Goal: Transaction & Acquisition: Purchase product/service

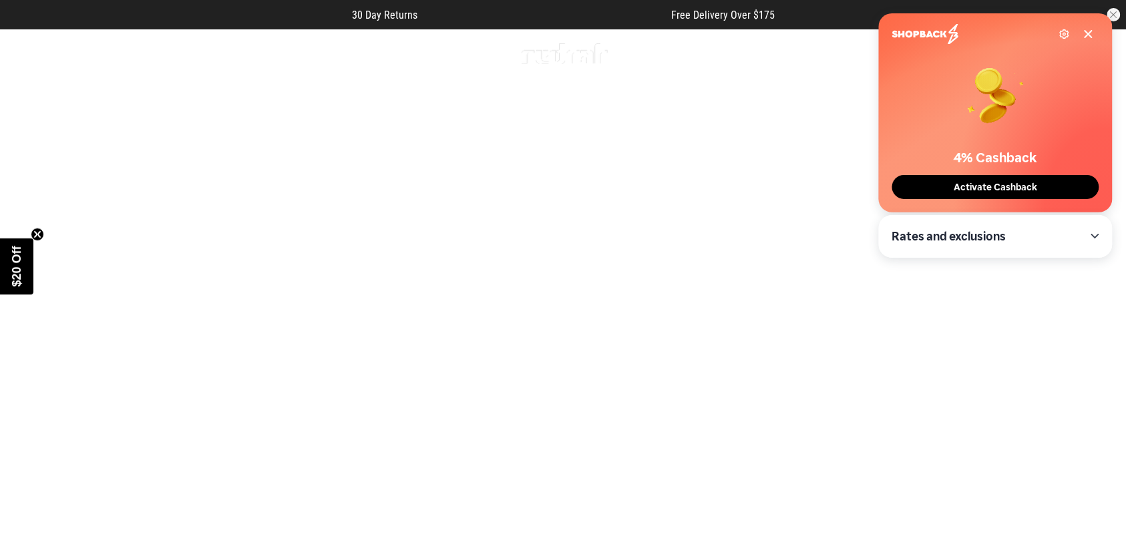
click at [590, 476] on link "1 / 2" at bounding box center [563, 310] width 1127 height 564
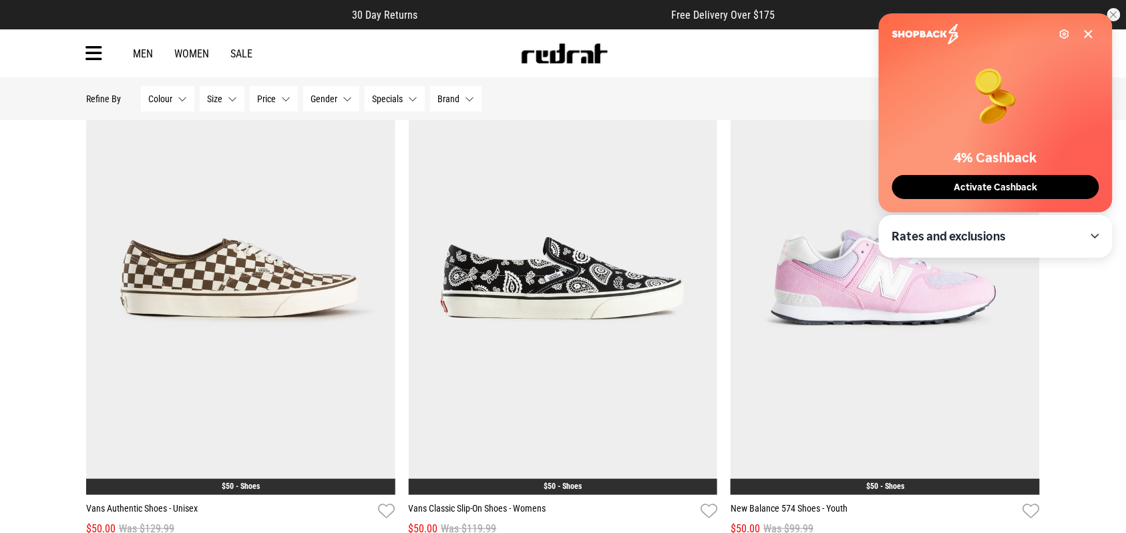
scroll to position [1780, 0]
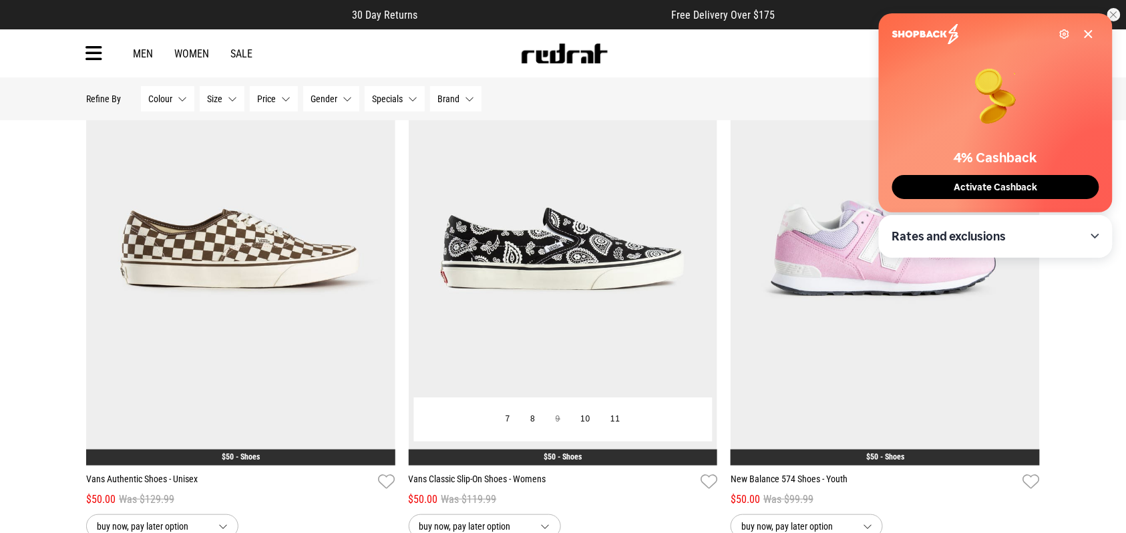
click at [469, 260] on img at bounding box center [563, 249] width 309 height 433
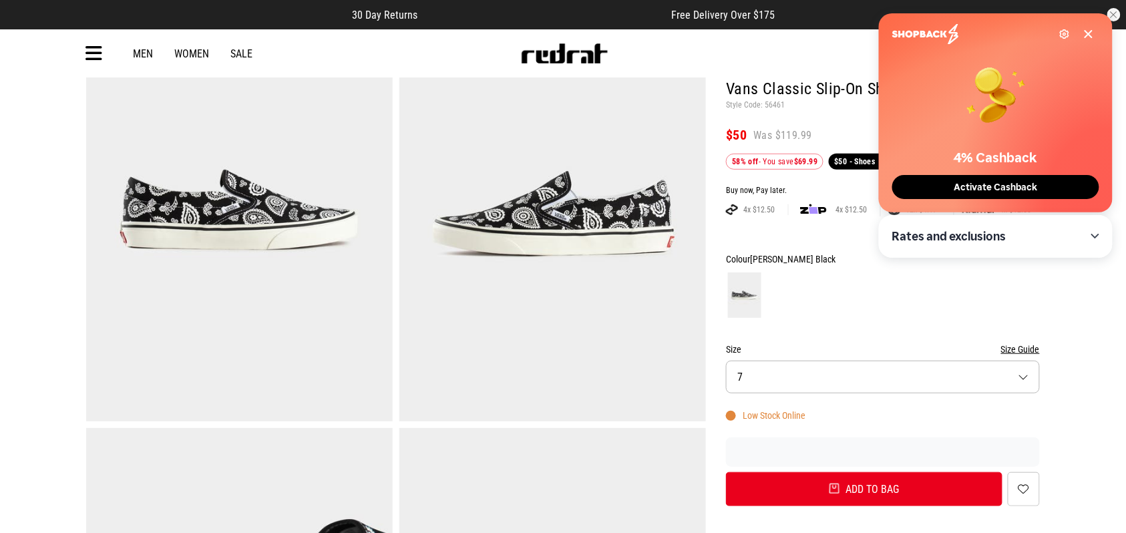
scroll to position [237, 0]
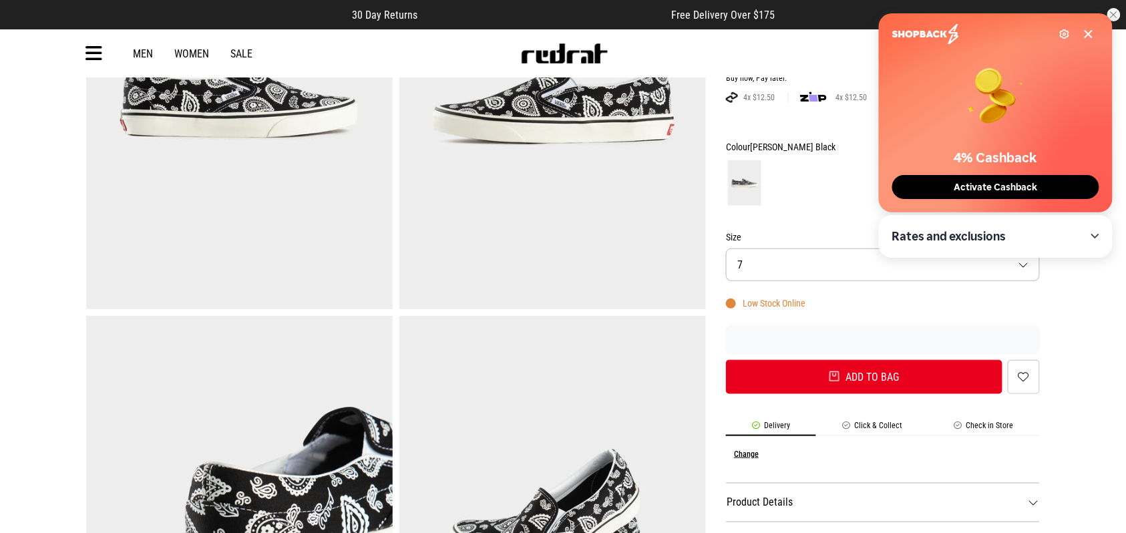
click at [825, 264] on button "Size 7" at bounding box center [883, 264] width 314 height 33
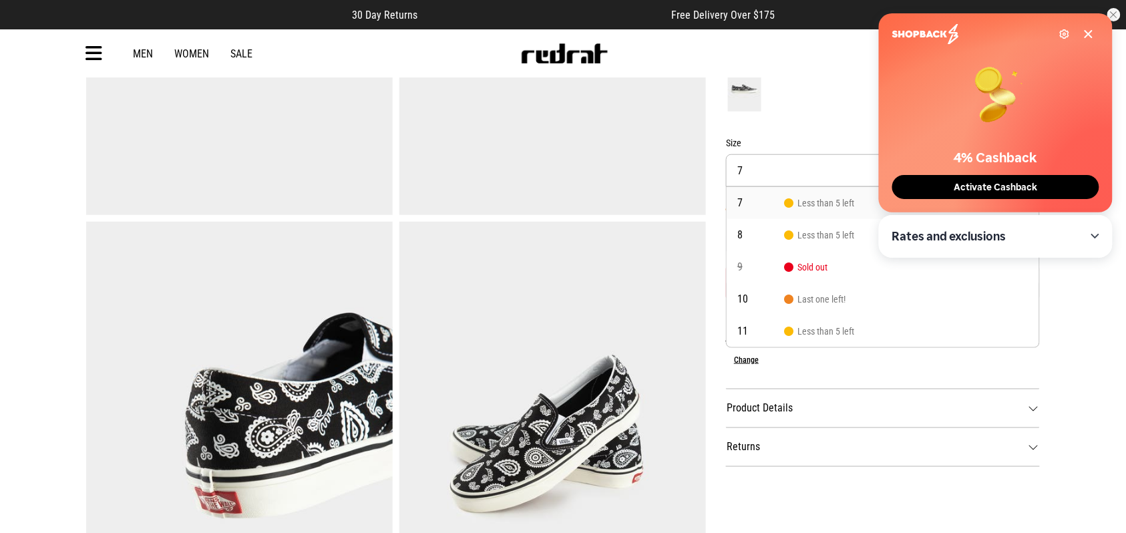
scroll to position [356, 0]
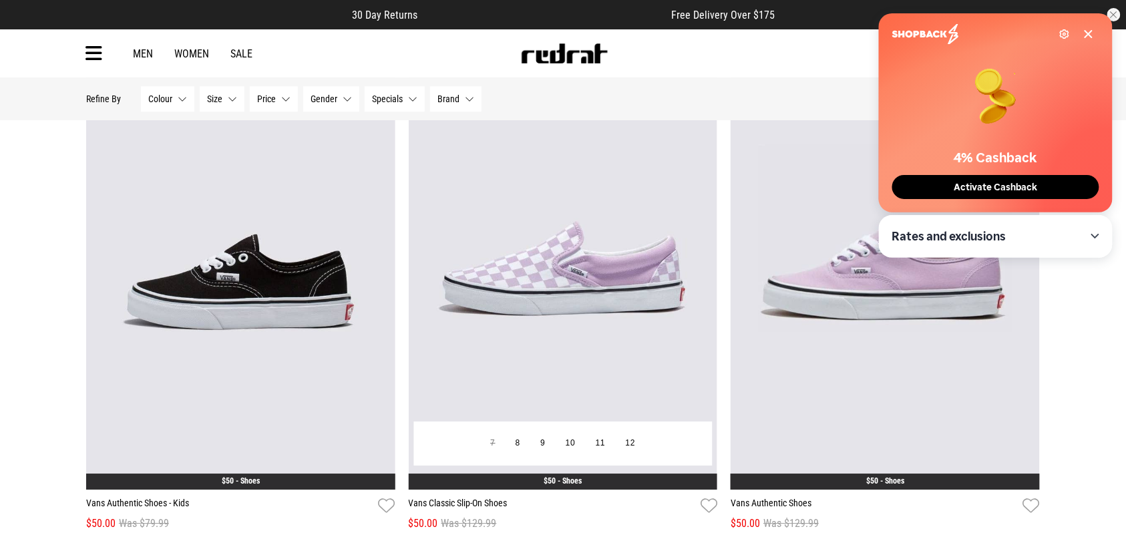
scroll to position [2939, 0]
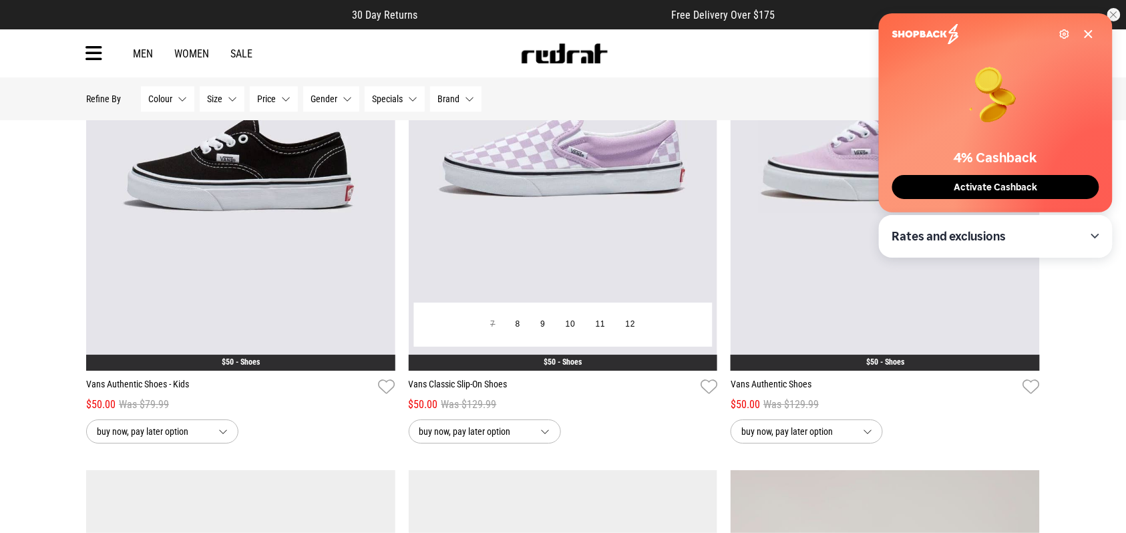
click at [548, 190] on img at bounding box center [563, 155] width 309 height 433
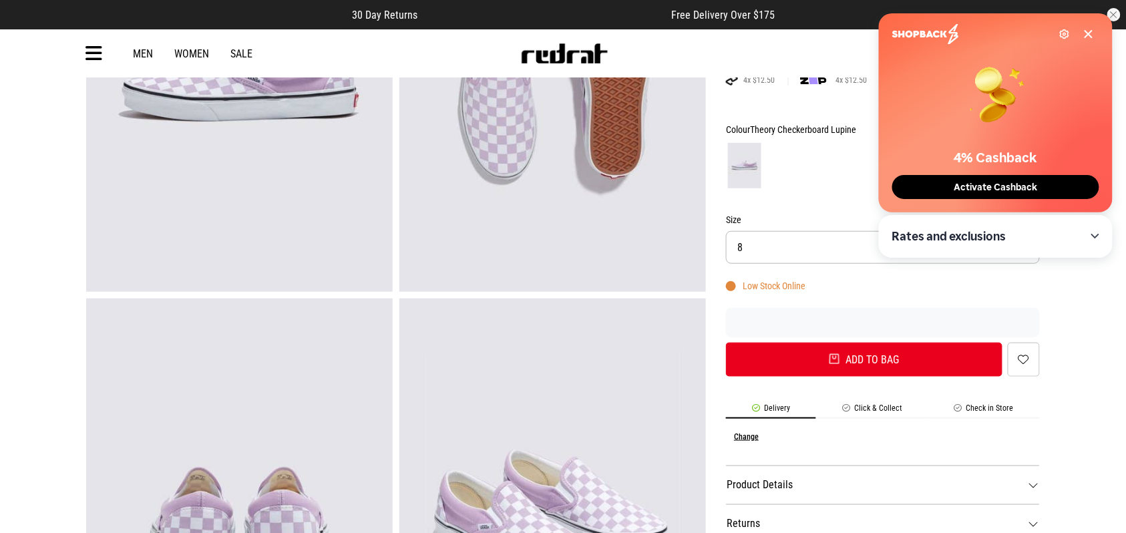
scroll to position [237, 0]
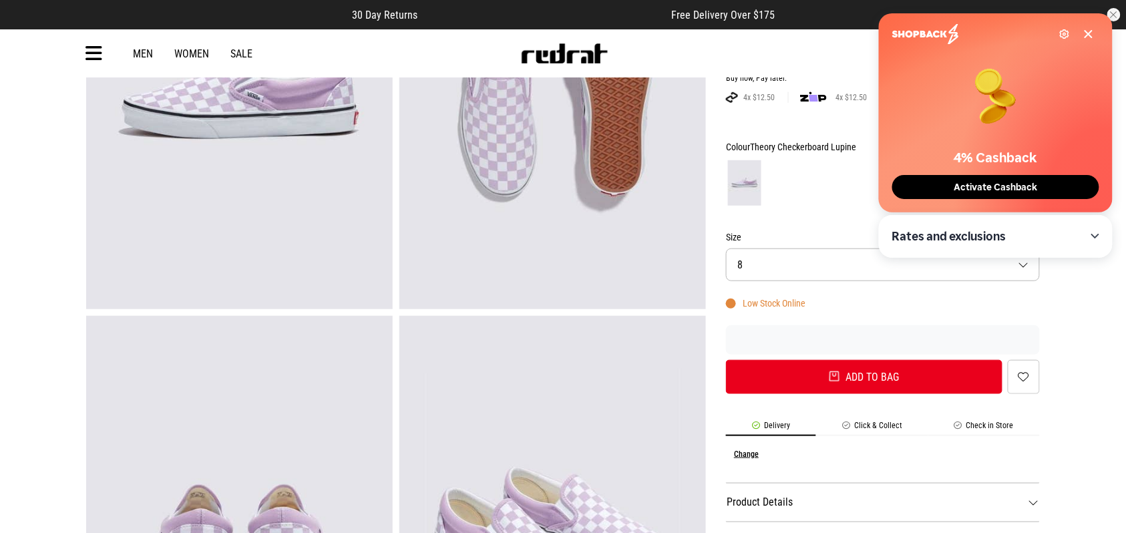
click at [783, 250] on button "Size 8" at bounding box center [883, 264] width 314 height 33
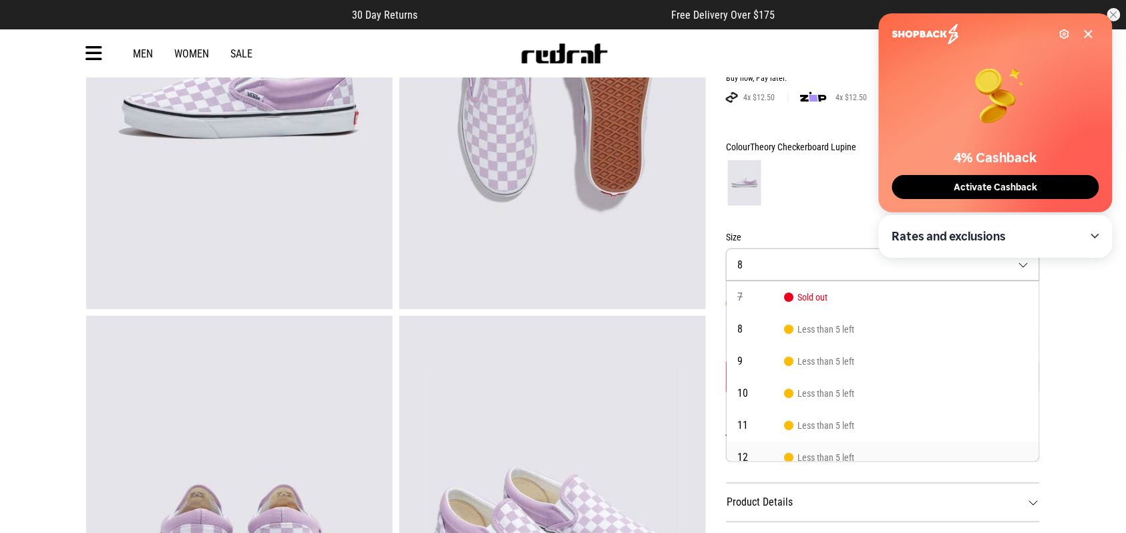
click at [870, 448] on li "12 Less than 5 left" at bounding box center [883, 457] width 313 height 32
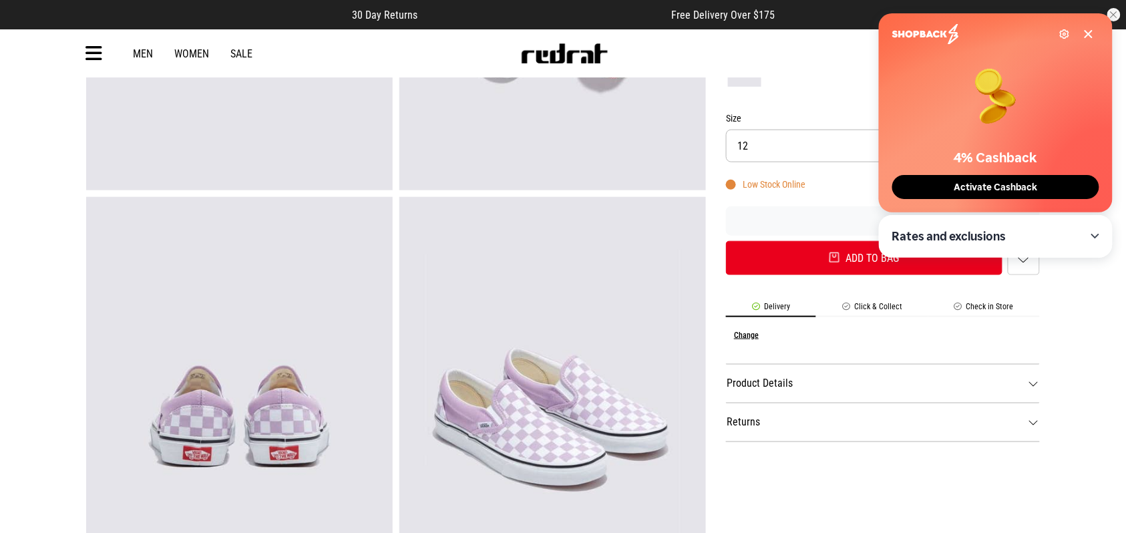
scroll to position [118, 0]
